Goal: Task Accomplishment & Management: Manage account settings

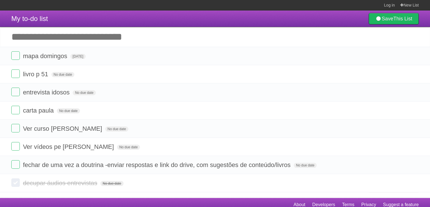
click at [184, 54] on form "mapa [PERSON_NAME][DATE] White Red Blue Green Purple Orange" at bounding box center [215, 55] width 408 height 9
drag, startPoint x: 0, startPoint y: 0, endPoint x: 186, endPoint y: 96, distance: 209.7
click at [186, 96] on ul "mapa [PERSON_NAME][DATE] White Red Blue Green Purple Orange livro p 51 No due d…" at bounding box center [215, 110] width 430 height 127
click at [186, 96] on form "entrevista idosos No due date White Red Blue Green Purple Orange" at bounding box center [215, 91] width 408 height 9
click at [151, 54] on form "mapa [PERSON_NAME][DATE] White Red Blue Green Purple Orange" at bounding box center [215, 55] width 408 height 9
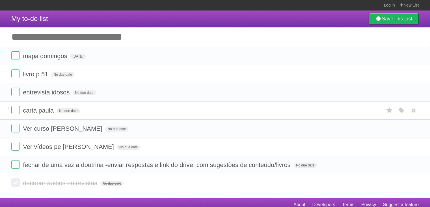
drag, startPoint x: 151, startPoint y: 54, endPoint x: 156, endPoint y: 108, distance: 53.8
click at [156, 108] on ul "mapa [PERSON_NAME][DATE] White Red Blue Green Purple Orange livro p 51 No due d…" at bounding box center [215, 110] width 430 height 127
click at [156, 108] on form "carta paula No due date White Red Blue Green Purple Orange" at bounding box center [215, 110] width 408 height 9
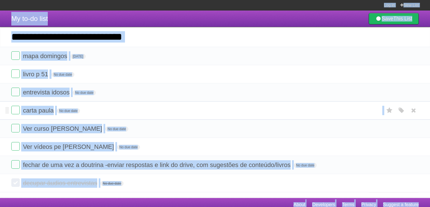
click at [156, 108] on form "carta paula No due date White Red Blue Green Purple Orange" at bounding box center [215, 110] width 408 height 9
